Goal: Transaction & Acquisition: Purchase product/service

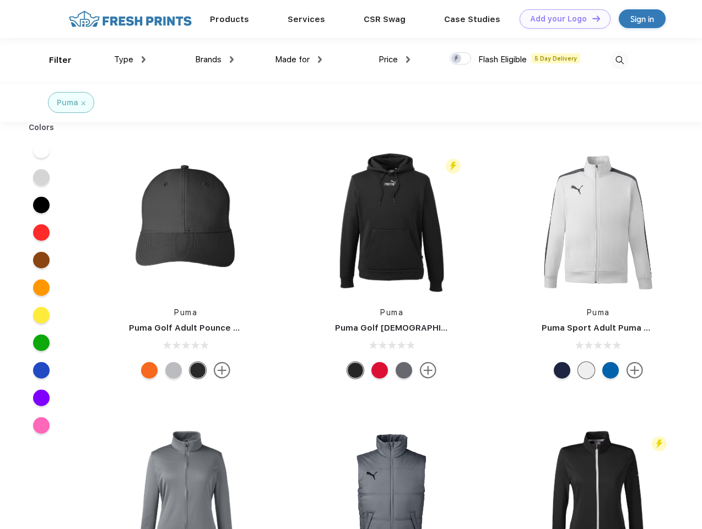
click at [561, 19] on link "Add your Logo Design Tool" at bounding box center [564, 18] width 91 height 19
click at [0, 0] on div "Design Tool" at bounding box center [0, 0] width 0 height 0
click at [591, 18] on link "Add your Logo Design Tool" at bounding box center [564, 18] width 91 height 19
click at [53, 60] on div "Filter" at bounding box center [60, 60] width 23 height 13
click at [130, 59] on span "Type" at bounding box center [123, 60] width 19 height 10
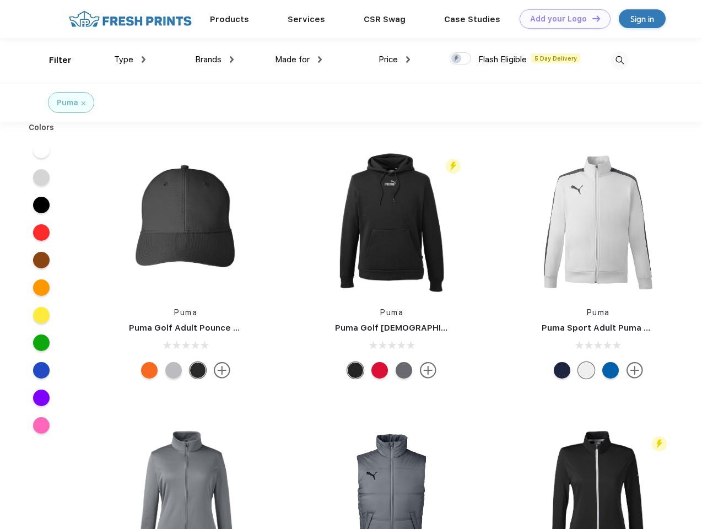
click at [214, 59] on span "Brands" at bounding box center [208, 60] width 26 height 10
click at [298, 59] on span "Made for" at bounding box center [292, 60] width 35 height 10
click at [394, 59] on span "Price" at bounding box center [387, 60] width 19 height 10
click at [460, 59] on div at bounding box center [459, 58] width 21 height 12
click at [456, 59] on input "checkbox" at bounding box center [452, 55] width 7 height 7
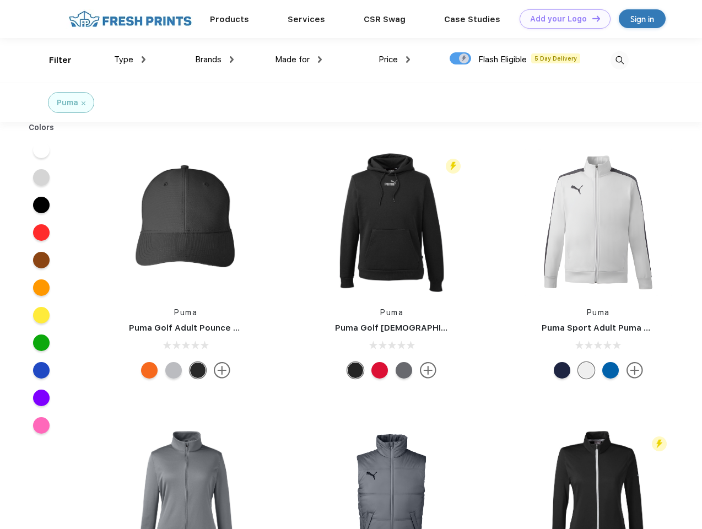
click at [619, 60] on img at bounding box center [619, 60] width 18 height 18
